Goal: Task Accomplishment & Management: Use online tool/utility

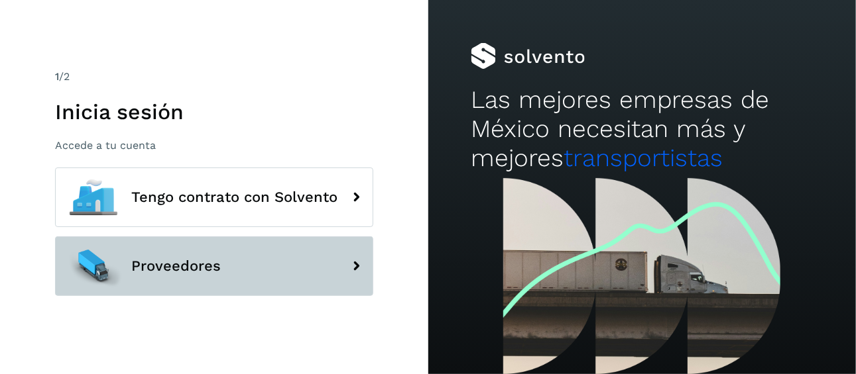
click at [170, 277] on button "Proveedores" at bounding box center [214, 267] width 318 height 60
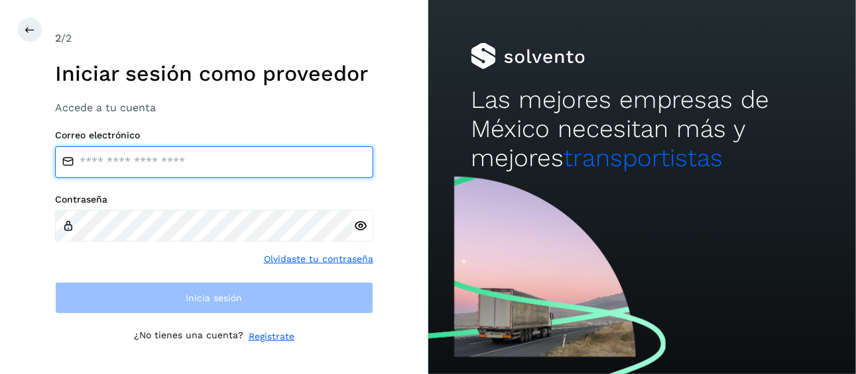
type input "**********"
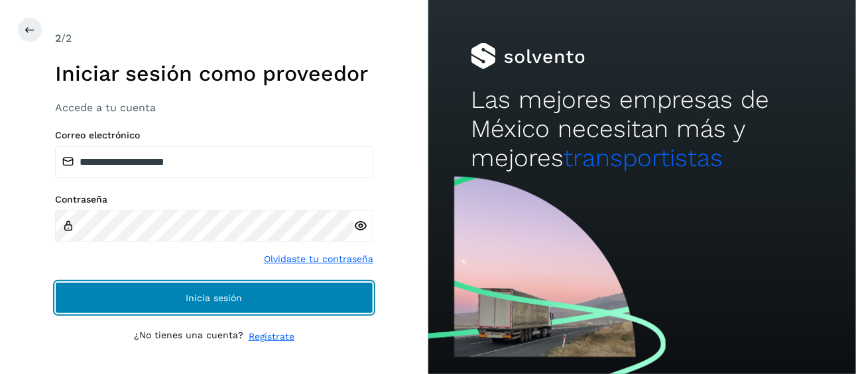
click at [253, 292] on button "Inicia sesión" at bounding box center [214, 298] width 318 height 32
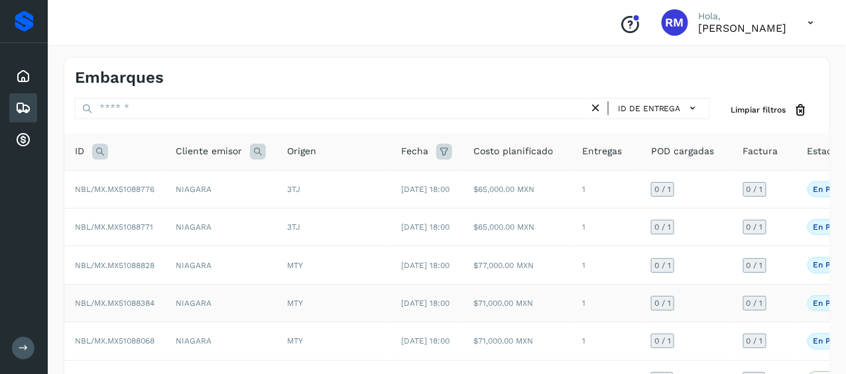
click at [129, 308] on span "NBL/MX.MX51088384" at bounding box center [115, 303] width 80 height 9
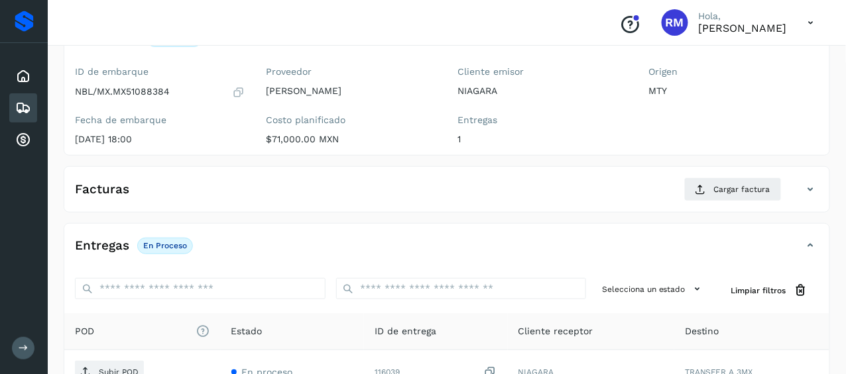
scroll to position [133, 0]
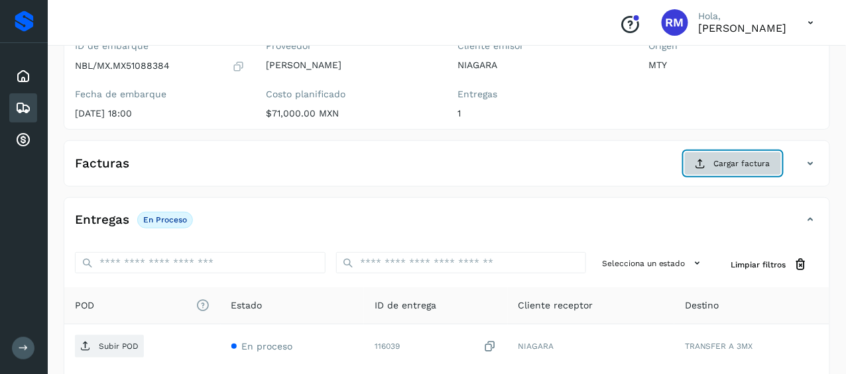
click at [727, 162] on span "Cargar factura" at bounding box center [742, 164] width 56 height 12
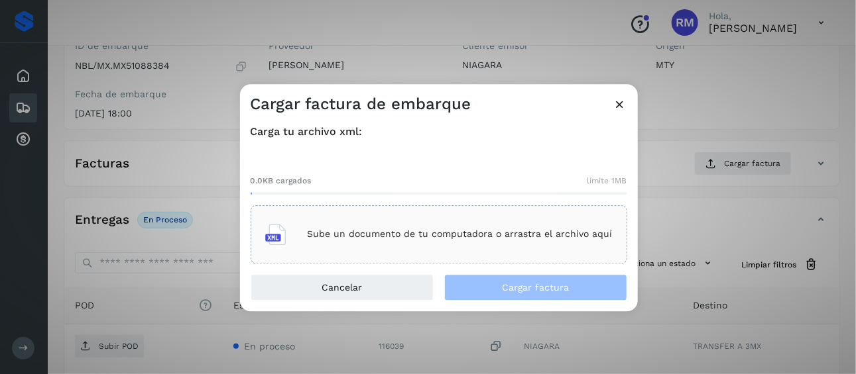
click at [378, 225] on div "Sube un documento de tu computadora o arrastra el archivo aquí" at bounding box center [438, 235] width 347 height 36
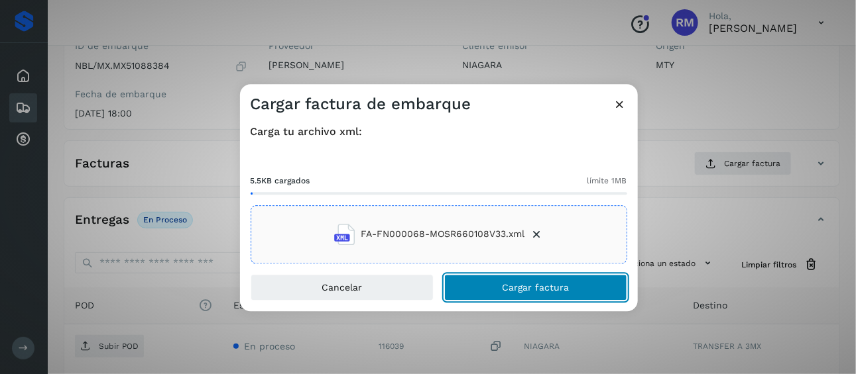
click at [480, 286] on button "Cargar factura" at bounding box center [535, 287] width 183 height 27
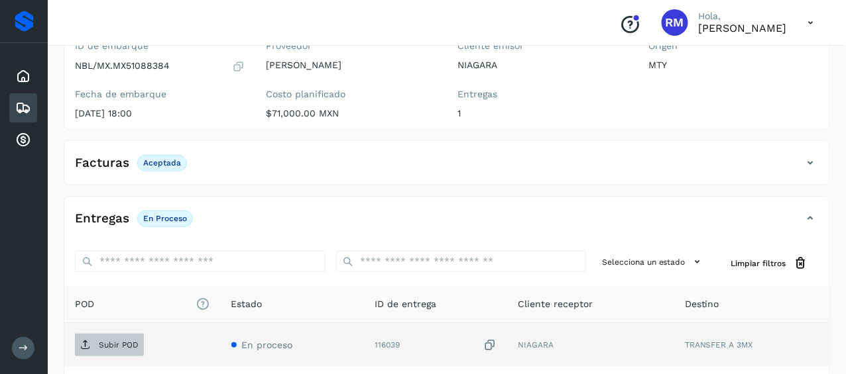
click at [115, 341] on p "Subir POD" at bounding box center [119, 345] width 40 height 9
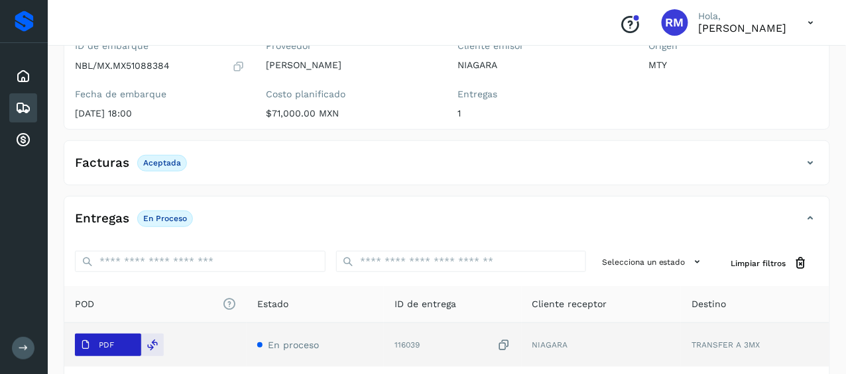
click at [113, 346] on p "PDF" at bounding box center [106, 345] width 15 height 9
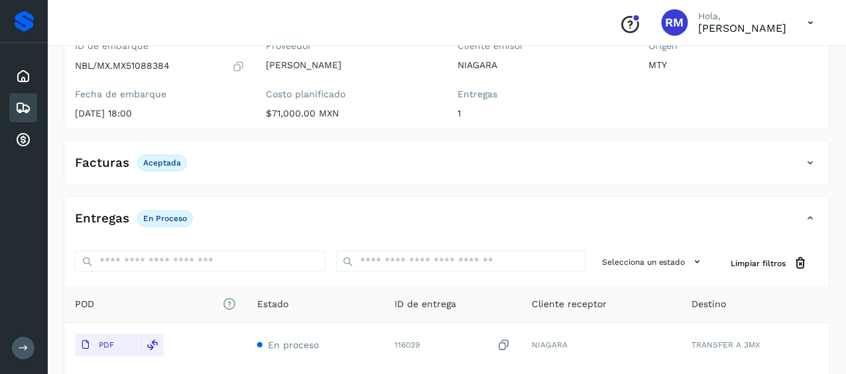
click at [20, 347] on icon at bounding box center [24, 348] width 10 height 10
